Goal: Task Accomplishment & Management: Manage account settings

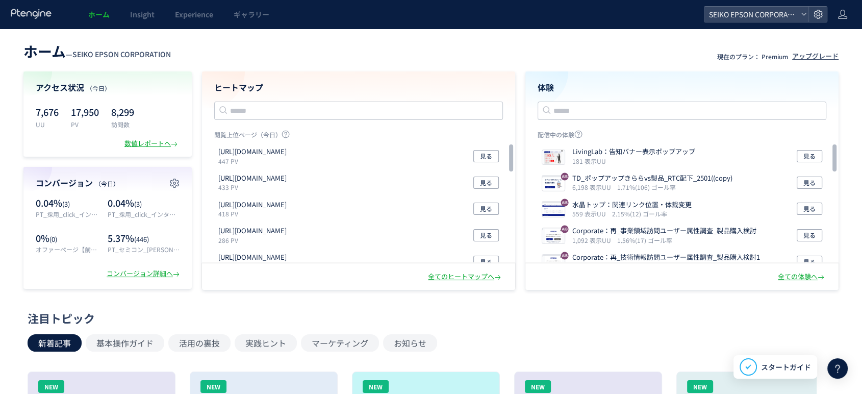
click at [682, 57] on header "ホーム — SEIKO EPSON CORPORATION 現在のプラン： Premium アップグレード" at bounding box center [430, 50] width 815 height 22
click at [812, 11] on div at bounding box center [817, 14] width 18 height 15
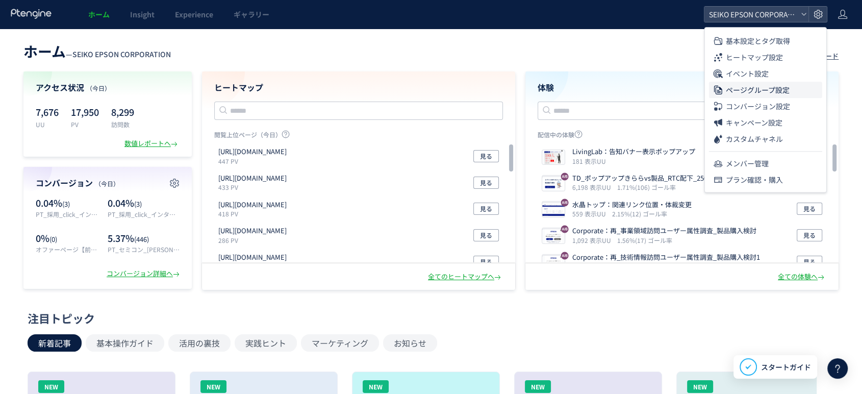
click at [769, 88] on span "ページグループ設定" at bounding box center [758, 90] width 64 height 16
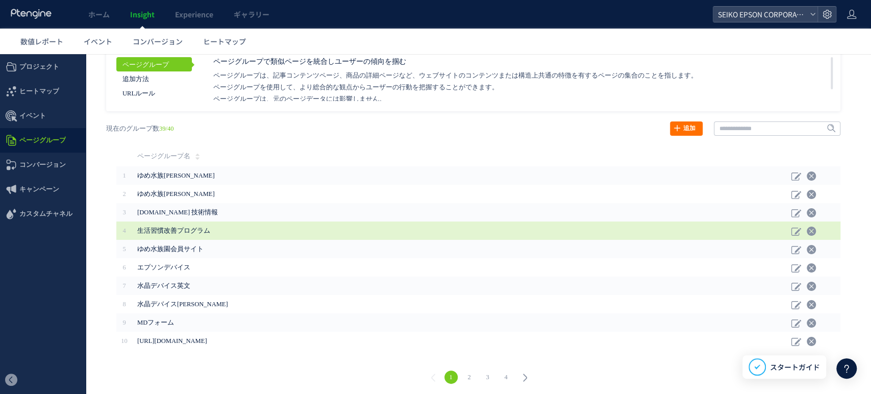
scroll to position [22, 0]
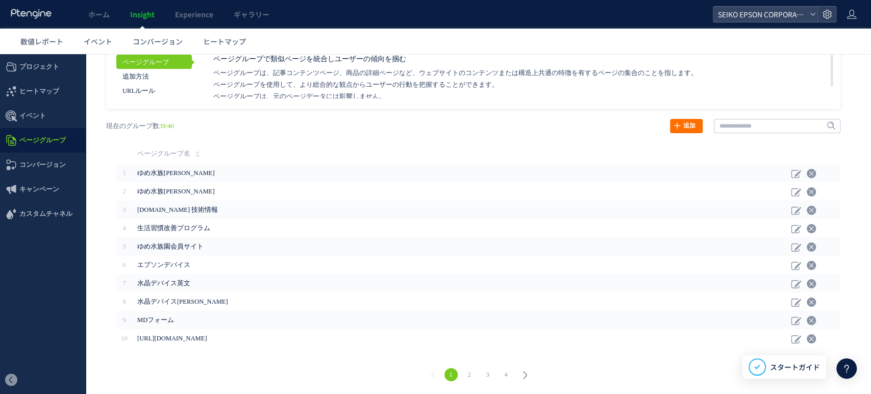
click at [468, 374] on link "2" at bounding box center [469, 374] width 13 height 13
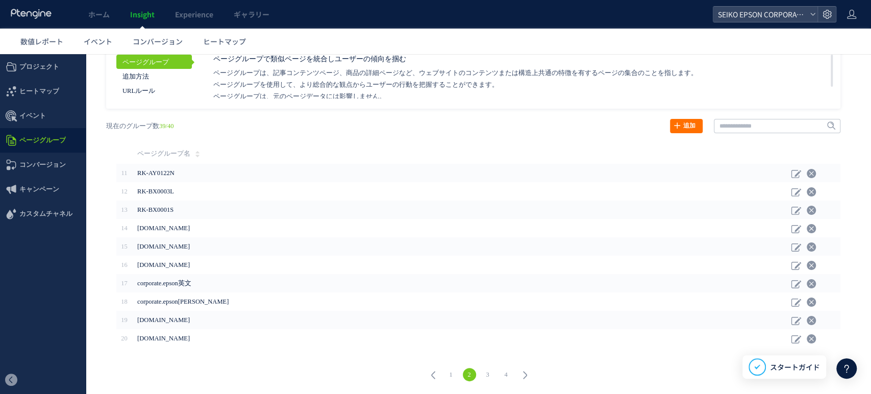
click at [482, 374] on link "3" at bounding box center [487, 374] width 13 height 13
click at [508, 376] on li "4" at bounding box center [506, 374] width 18 height 13
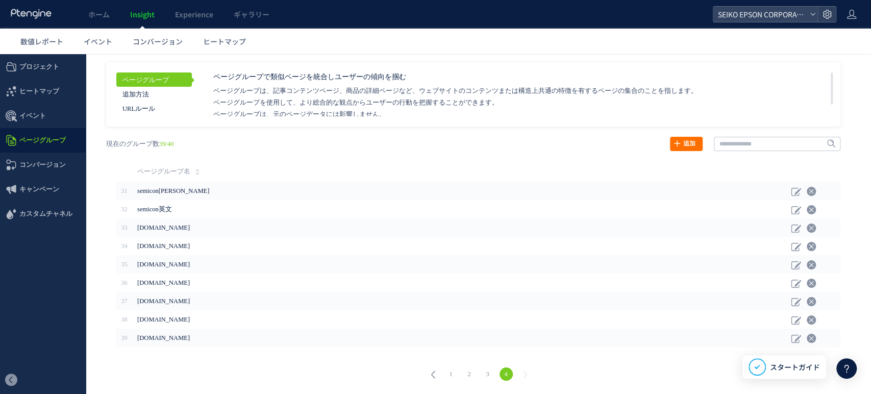
scroll to position [4, 0]
click at [463, 376] on link "2" at bounding box center [469, 374] width 13 height 13
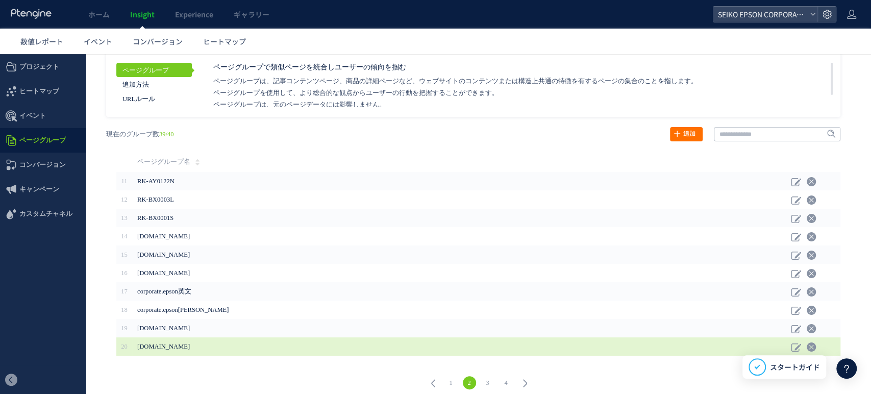
scroll to position [22, 0]
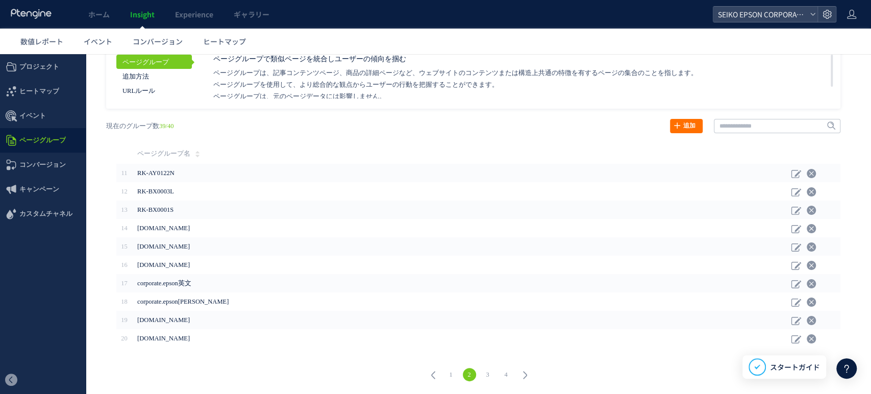
click at [445, 371] on link "1" at bounding box center [450, 374] width 13 height 13
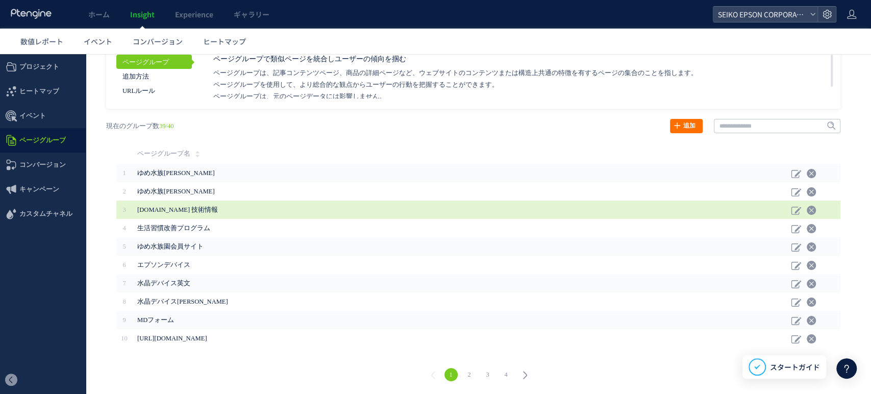
click at [208, 210] on span "[DOMAIN_NAME] 技術情報" at bounding box center [177, 209] width 81 height 7
